Goal: Task Accomplishment & Management: Use online tool/utility

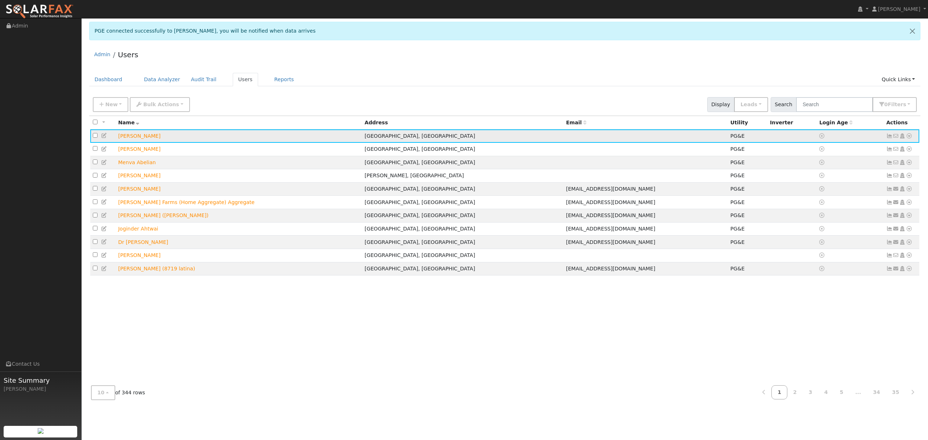
click at [909, 135] on icon at bounding box center [909, 135] width 7 height 5
click at [892, 146] on link "Data Analyzer" at bounding box center [885, 149] width 53 height 10
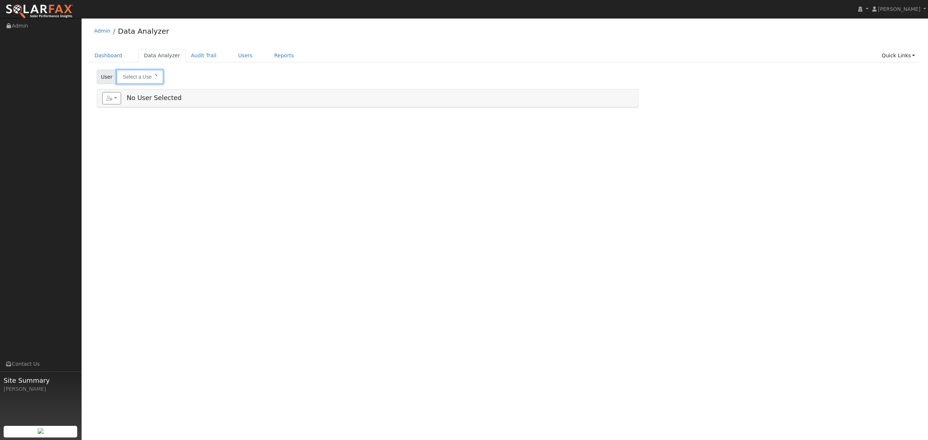
type input "[PERSON_NAME]"
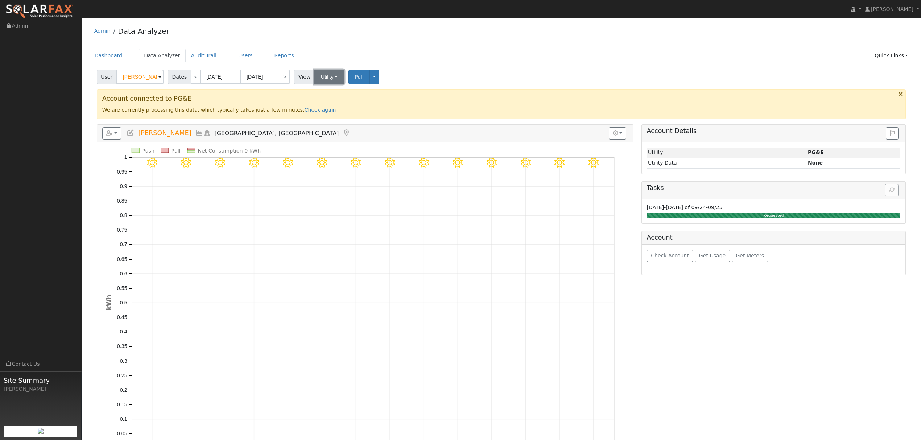
click at [321, 79] on button "Utility" at bounding box center [329, 77] width 30 height 14
click at [367, 33] on div "Admin Data Analyzer" at bounding box center [501, 33] width 824 height 22
click at [195, 134] on icon at bounding box center [199, 133] width 8 height 7
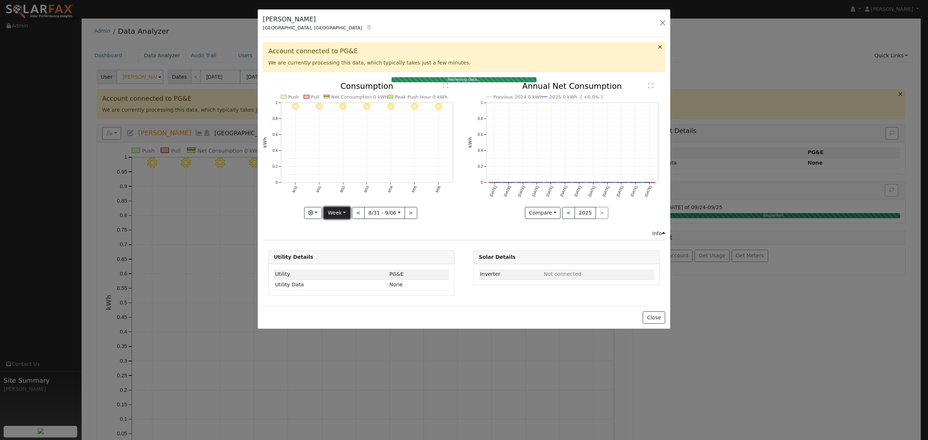
click at [340, 215] on button "Week" at bounding box center [337, 213] width 26 height 12
click at [345, 257] on link "Year" at bounding box center [349, 258] width 50 height 10
type input "[DATE]"
click at [653, 314] on button "Close" at bounding box center [654, 317] width 22 height 12
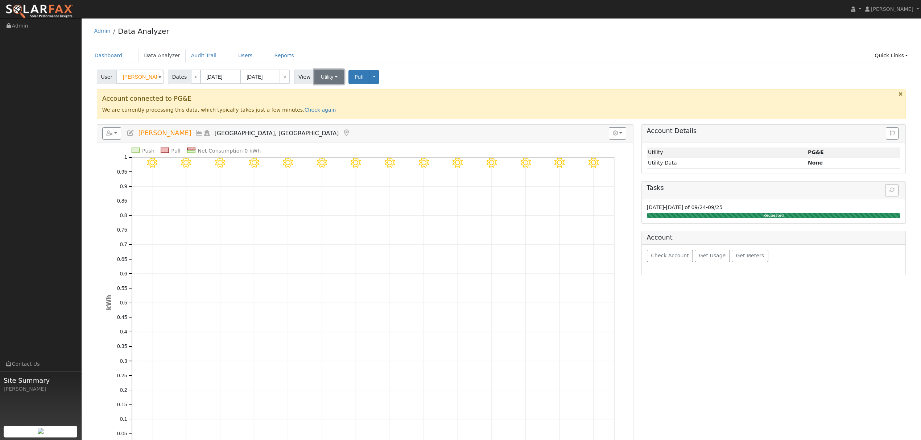
click at [327, 75] on button "Utility" at bounding box center [329, 77] width 30 height 14
click at [325, 105] on link "Solar" at bounding box center [338, 104] width 50 height 10
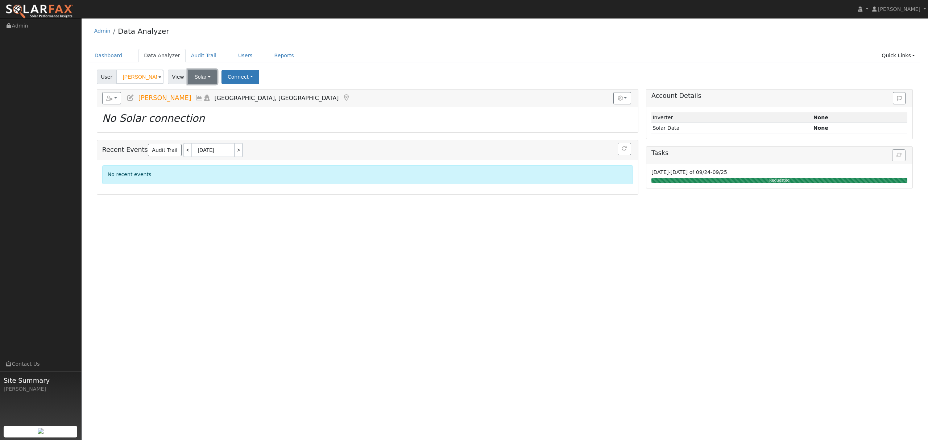
click at [199, 75] on button "Solar" at bounding box center [202, 77] width 29 height 14
drag, startPoint x: 199, startPoint y: 85, endPoint x: 196, endPoint y: 91, distance: 6.2
click at [199, 86] on div "User [PERSON_NAME] Account Default Account Default Account [STREET_ADDRESS] Pri…" at bounding box center [504, 130] width 831 height 127
click at [202, 78] on button "Solar" at bounding box center [202, 77] width 29 height 14
click at [195, 94] on link "Utility" at bounding box center [212, 93] width 50 height 10
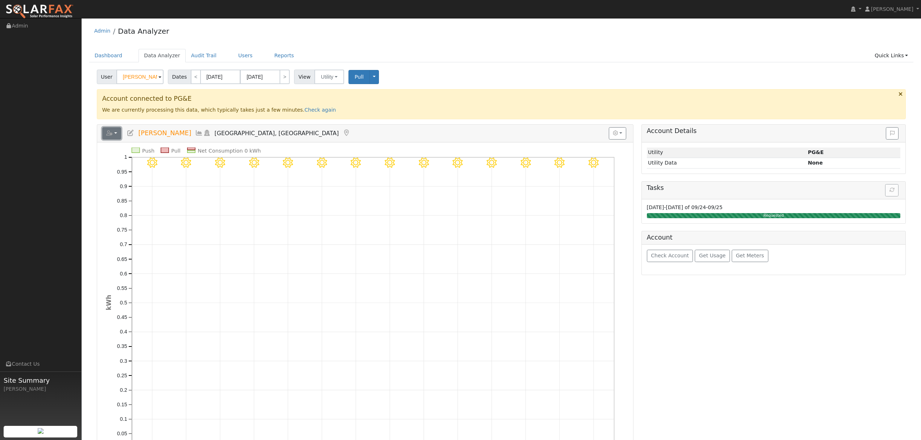
click at [113, 136] on button "button" at bounding box center [111, 133] width 19 height 12
click at [314, 133] on h5 "Reports Scenario Health Check Energy Audit Account Timeline User Audit Trail In…" at bounding box center [365, 133] width 526 height 12
click at [195, 134] on icon at bounding box center [199, 133] width 8 height 7
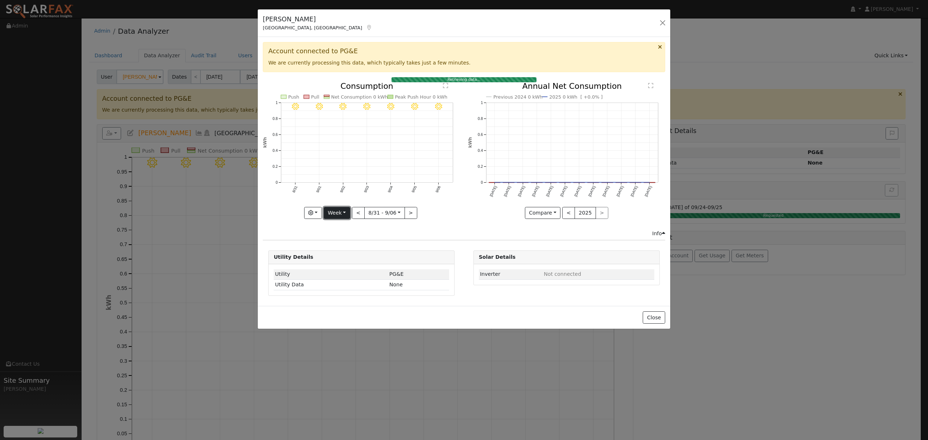
click at [338, 218] on button "Week" at bounding box center [337, 213] width 26 height 12
click at [338, 261] on link "Year" at bounding box center [349, 258] width 50 height 10
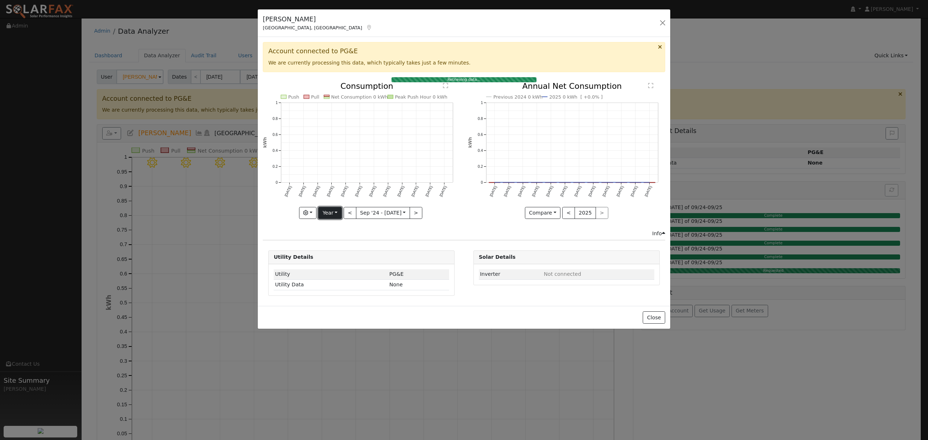
click at [337, 211] on button "Year" at bounding box center [329, 213] width 23 height 12
click at [336, 258] on link "Year" at bounding box center [344, 258] width 50 height 10
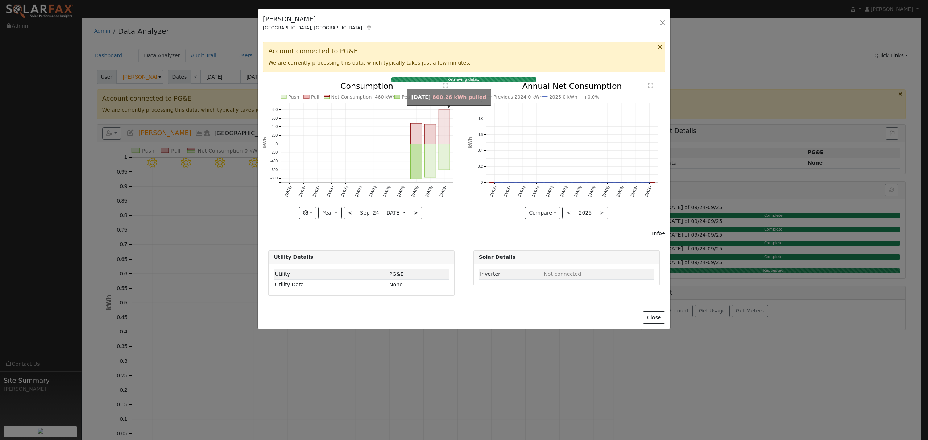
click at [444, 129] on rect "onclick=""" at bounding box center [444, 126] width 11 height 34
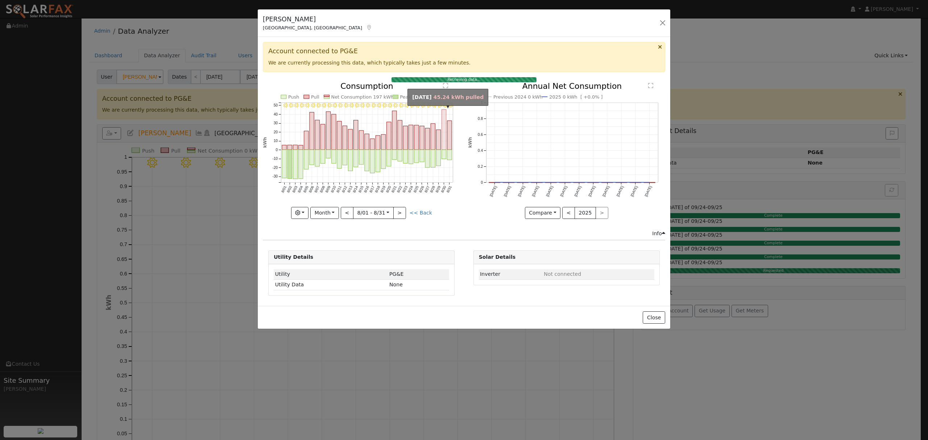
click at [444, 125] on rect "onclick=""" at bounding box center [444, 129] width 4 height 40
type input "[DATE]"
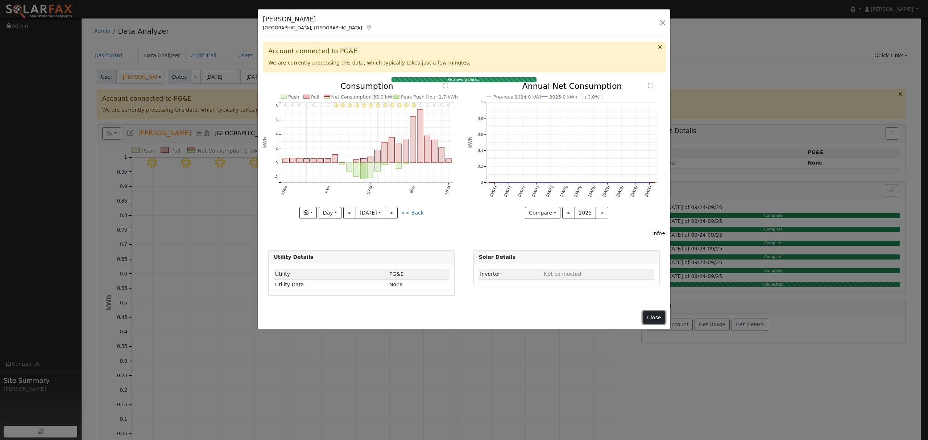
click at [653, 319] on button "Close" at bounding box center [654, 317] width 22 height 12
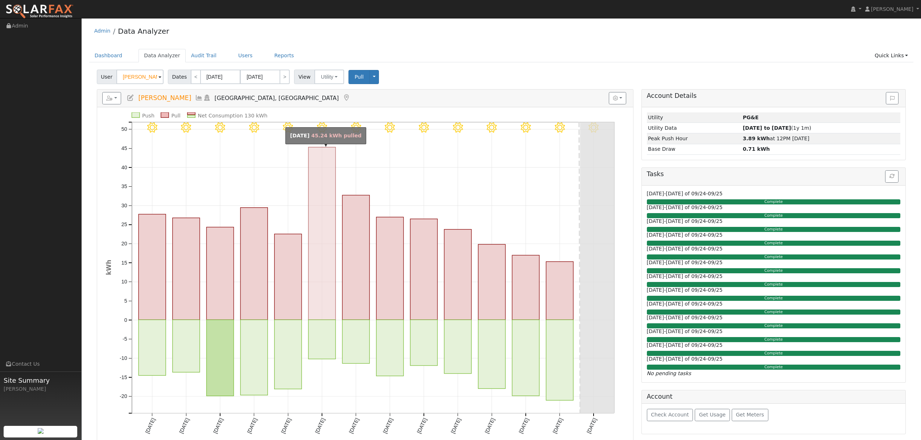
click at [328, 204] on rect "onclick=""" at bounding box center [321, 233] width 27 height 173
type input "[DATE]"
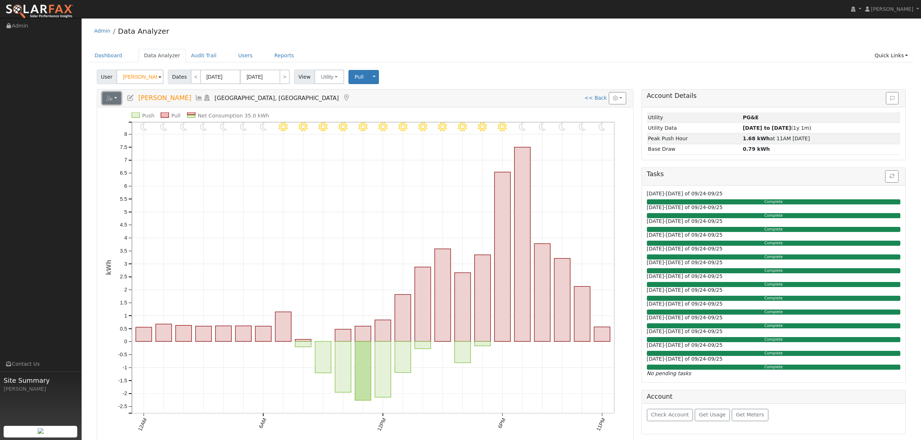
click at [109, 98] on icon "button" at bounding box center [109, 98] width 7 height 5
click at [180, 130] on link "Export to CSV" at bounding box center [201, 130] width 53 height 9
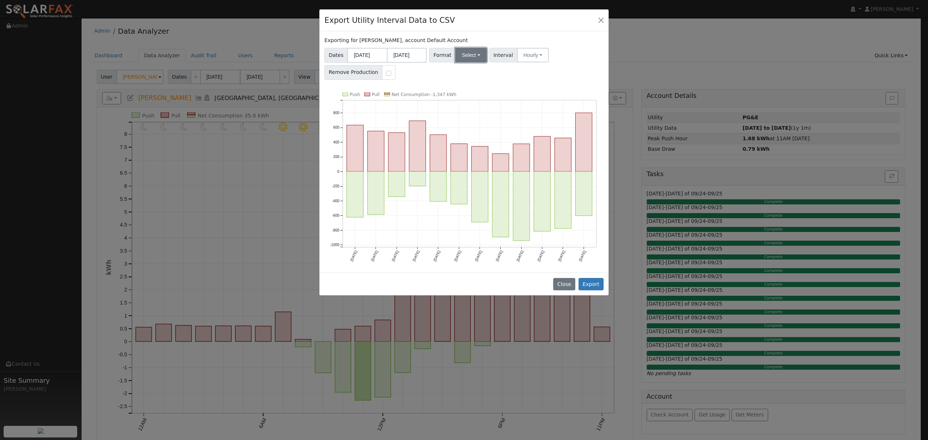
click at [474, 55] on button "Select" at bounding box center [471, 55] width 32 height 14
click at [476, 151] on link "Solargraf" at bounding box center [480, 148] width 52 height 10
click at [595, 285] on button "Export" at bounding box center [590, 284] width 25 height 12
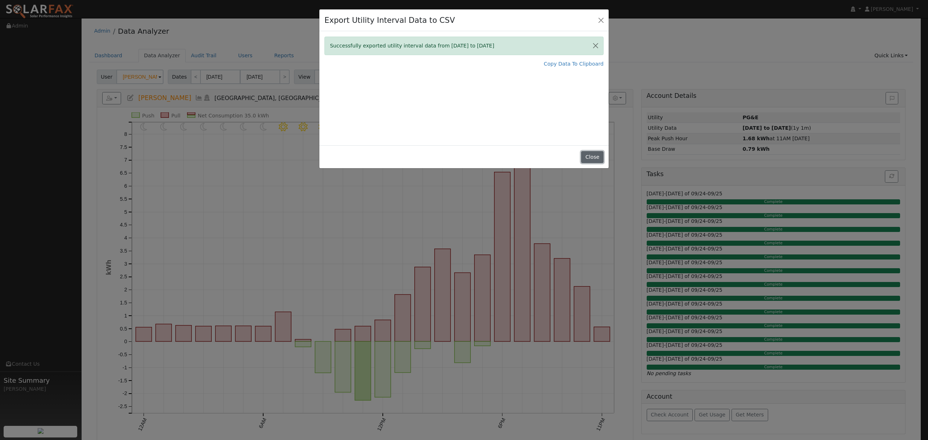
click at [593, 159] on button "Close" at bounding box center [592, 157] width 22 height 12
